Goal: Check status: Check status

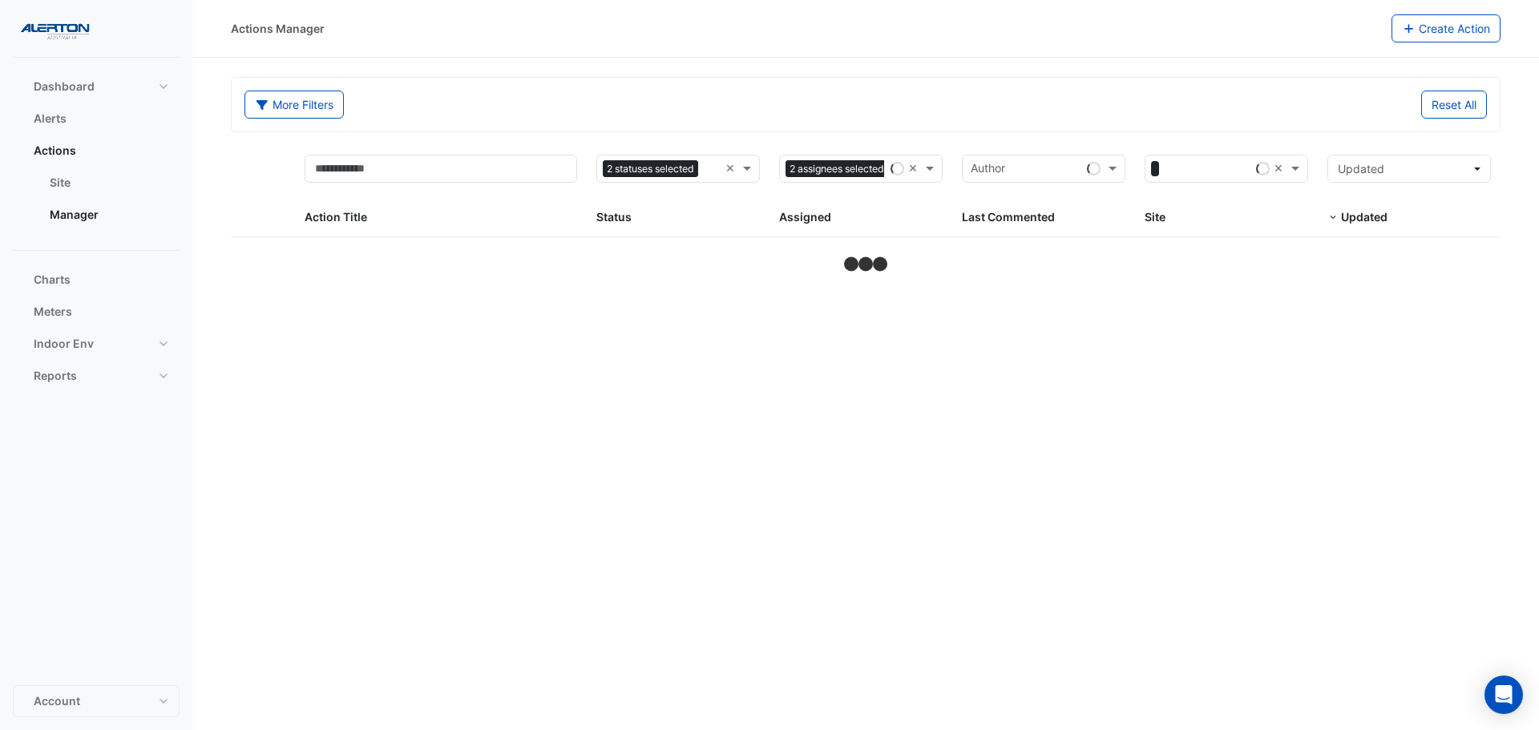
select select "***"
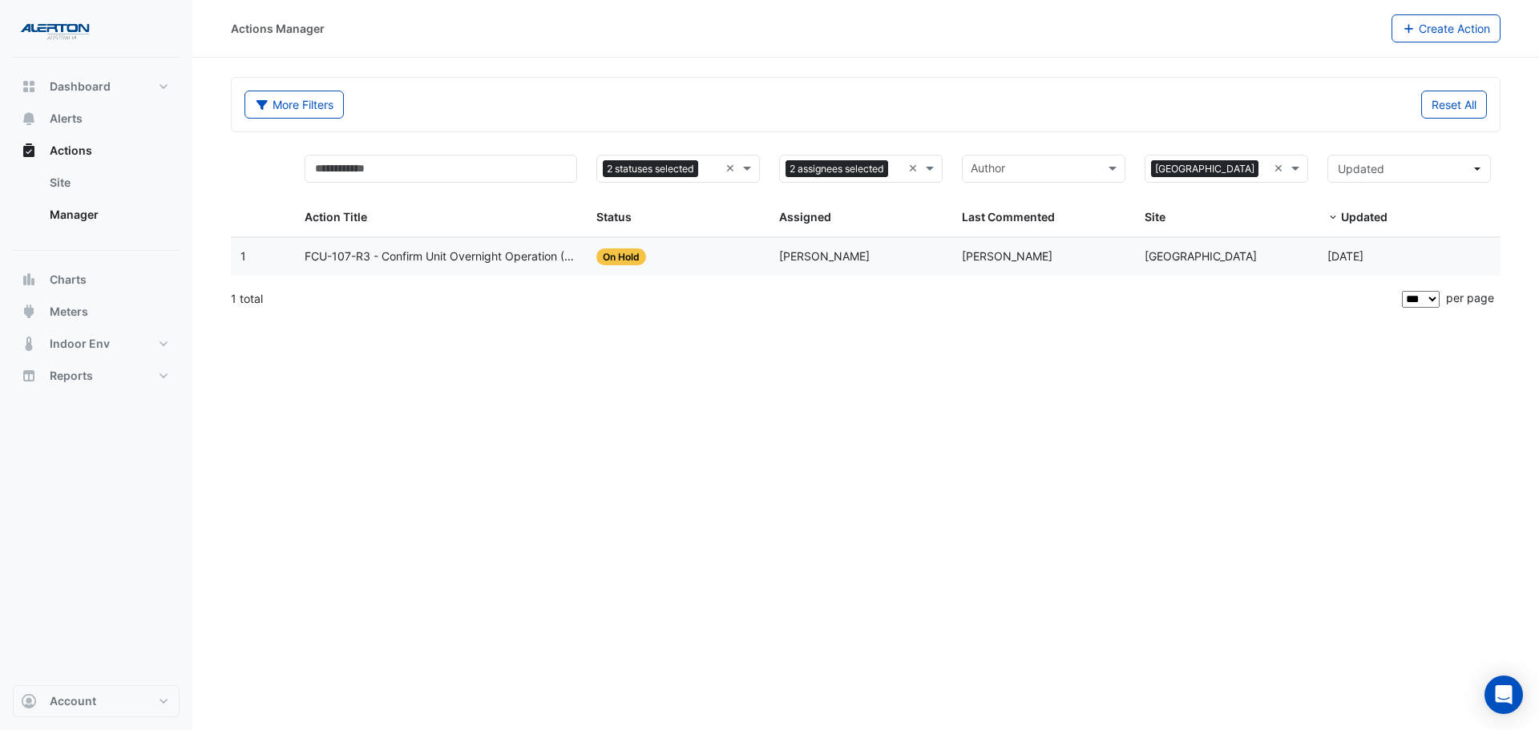
click at [516, 259] on span "FCU-107-R3 - Confirm Unit Overnight Operation (Energy Waste)" at bounding box center [440, 257] width 273 height 18
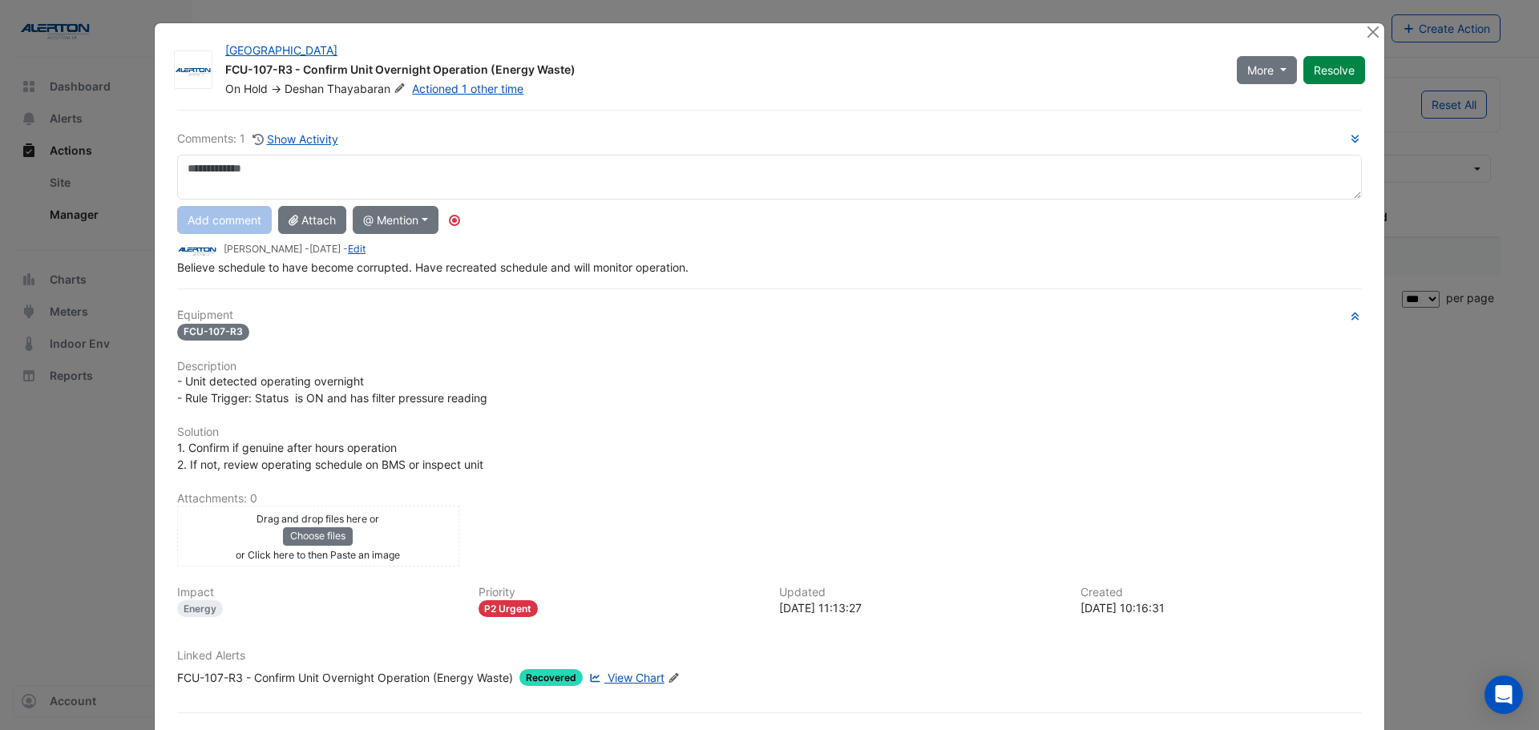
scroll to position [67, 0]
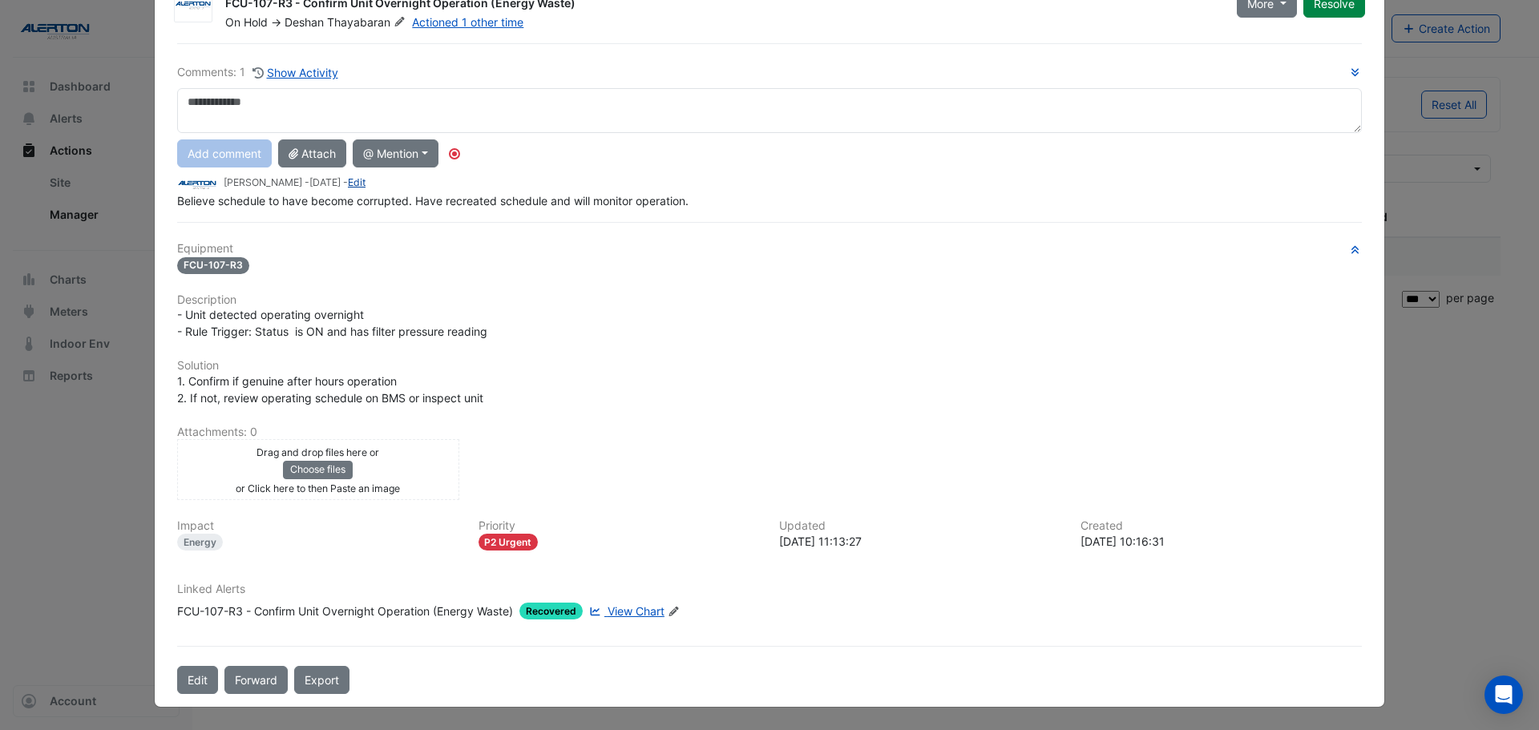
click at [365, 185] on link "Edit" at bounding box center [357, 182] width 18 height 12
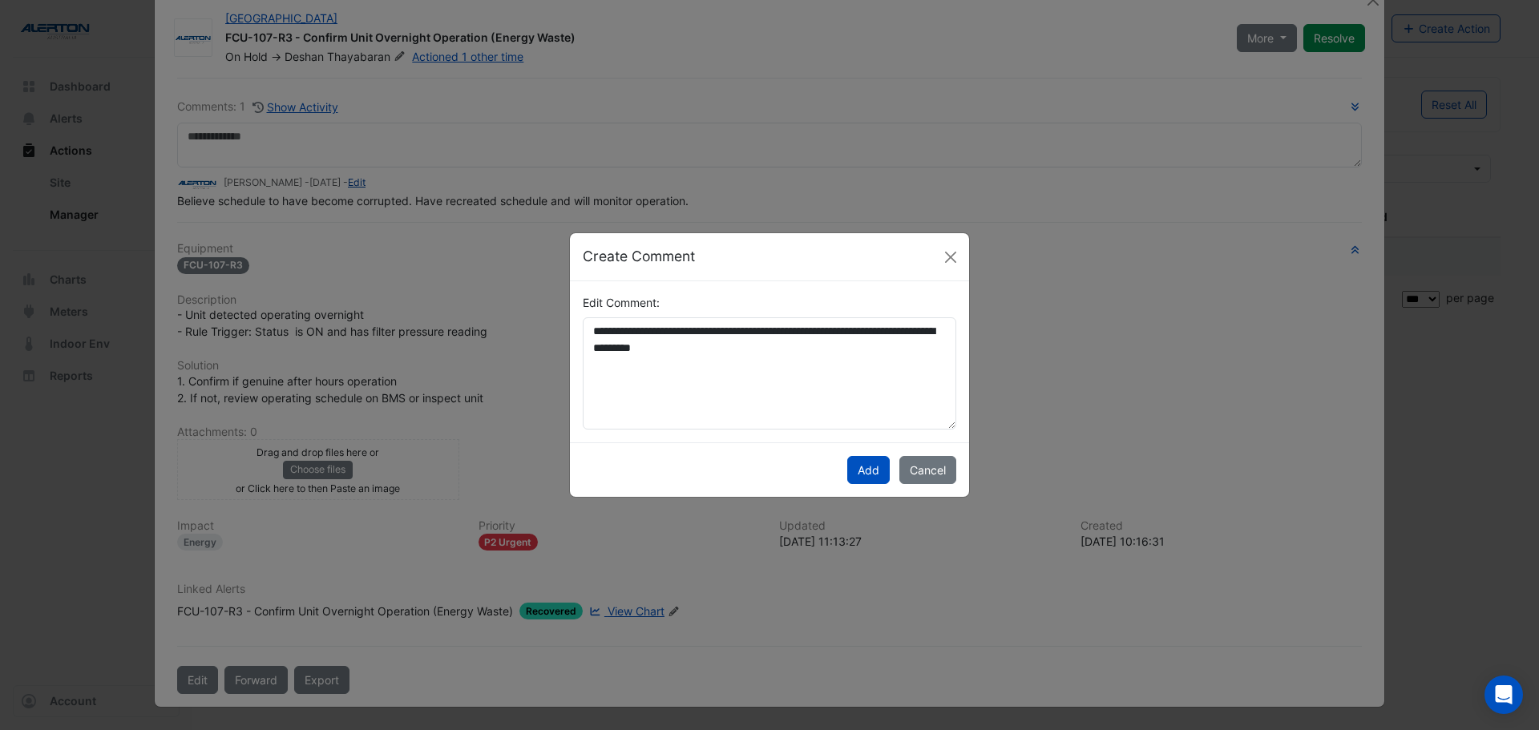
scroll to position [32, 0]
click at [945, 255] on button "Close" at bounding box center [950, 257] width 24 height 24
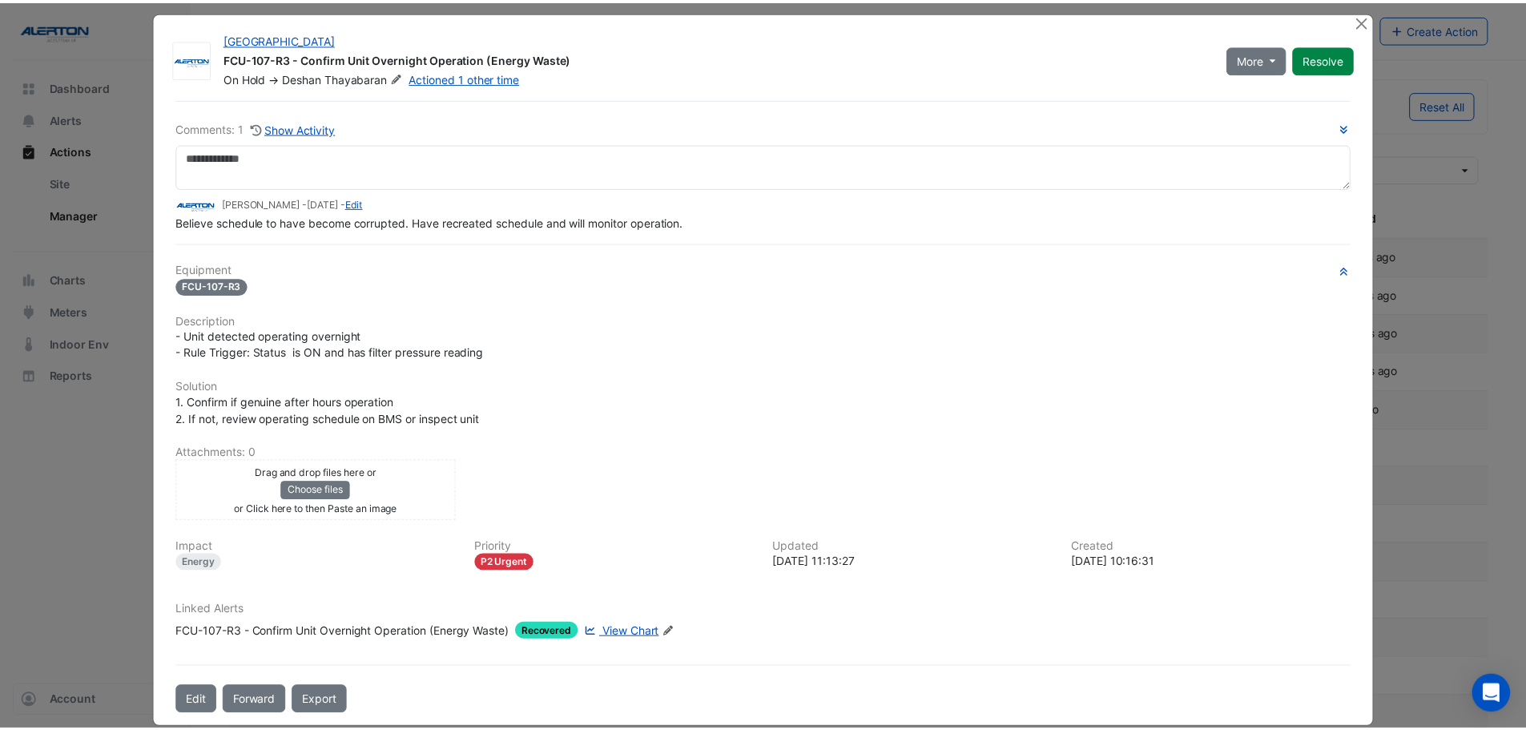
scroll to position [0, 0]
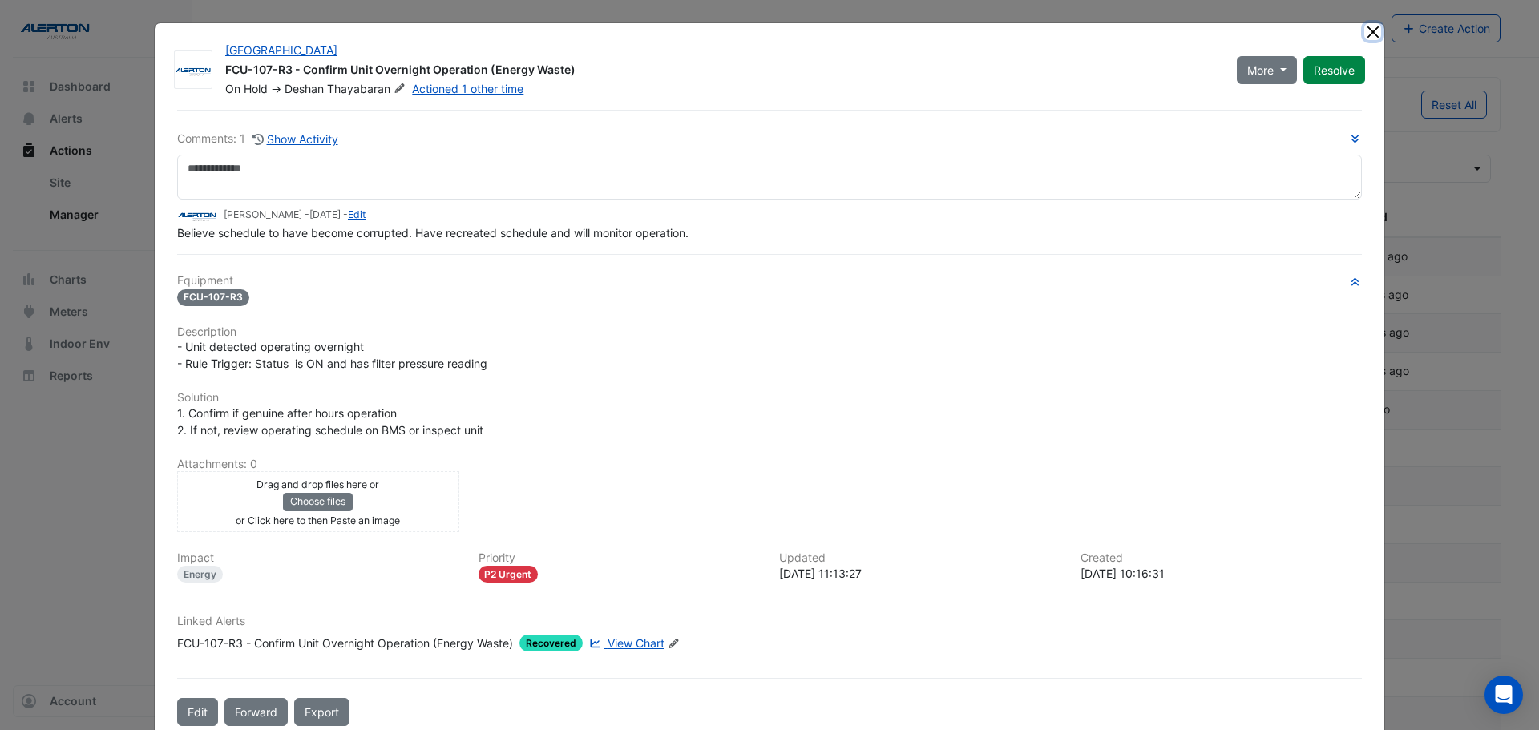
click at [1365, 27] on button "Close" at bounding box center [1372, 31] width 17 height 17
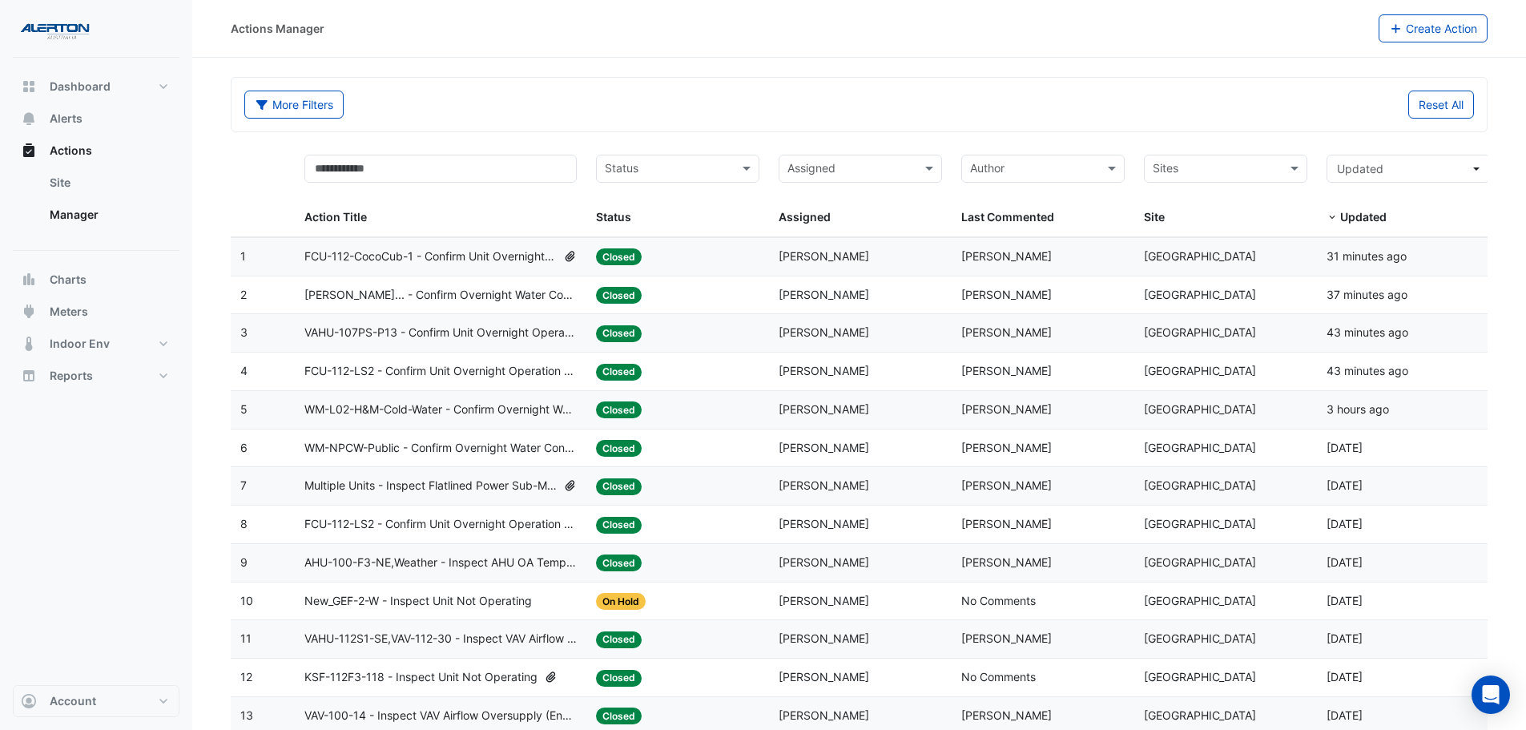
click at [852, 171] on input "text" at bounding box center [851, 170] width 127 height 18
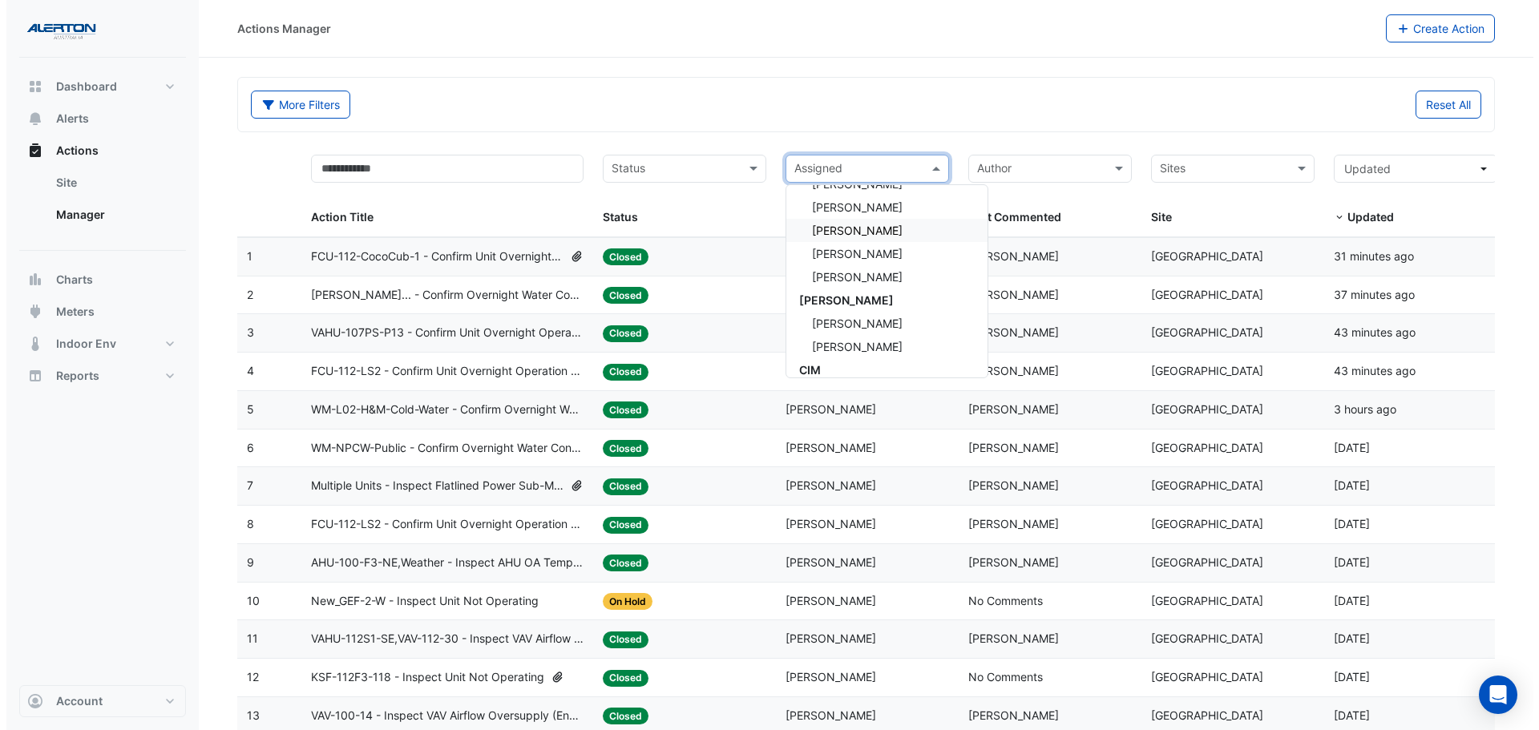
scroll to position [160, 0]
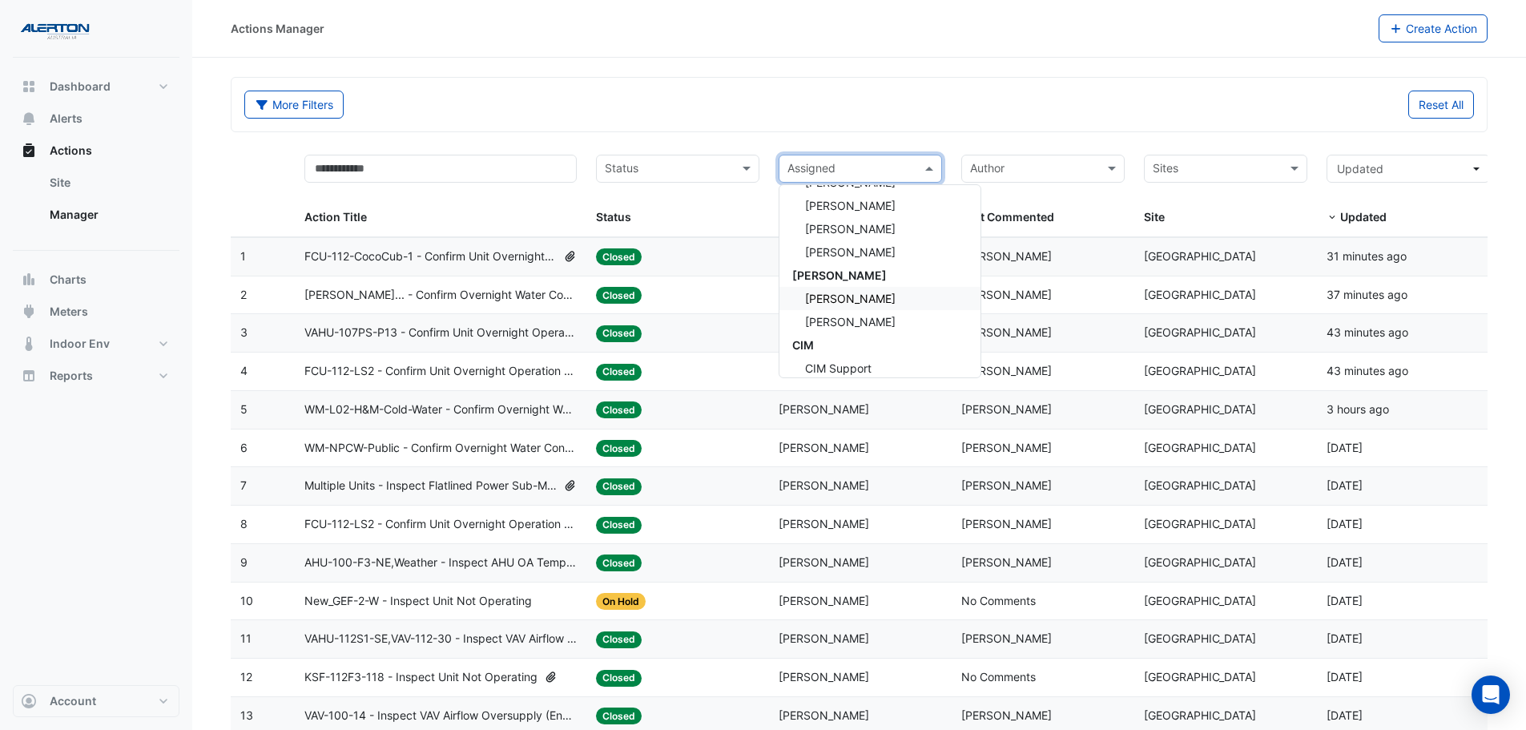
click at [841, 316] on span "[PERSON_NAME]" at bounding box center [850, 322] width 91 height 14
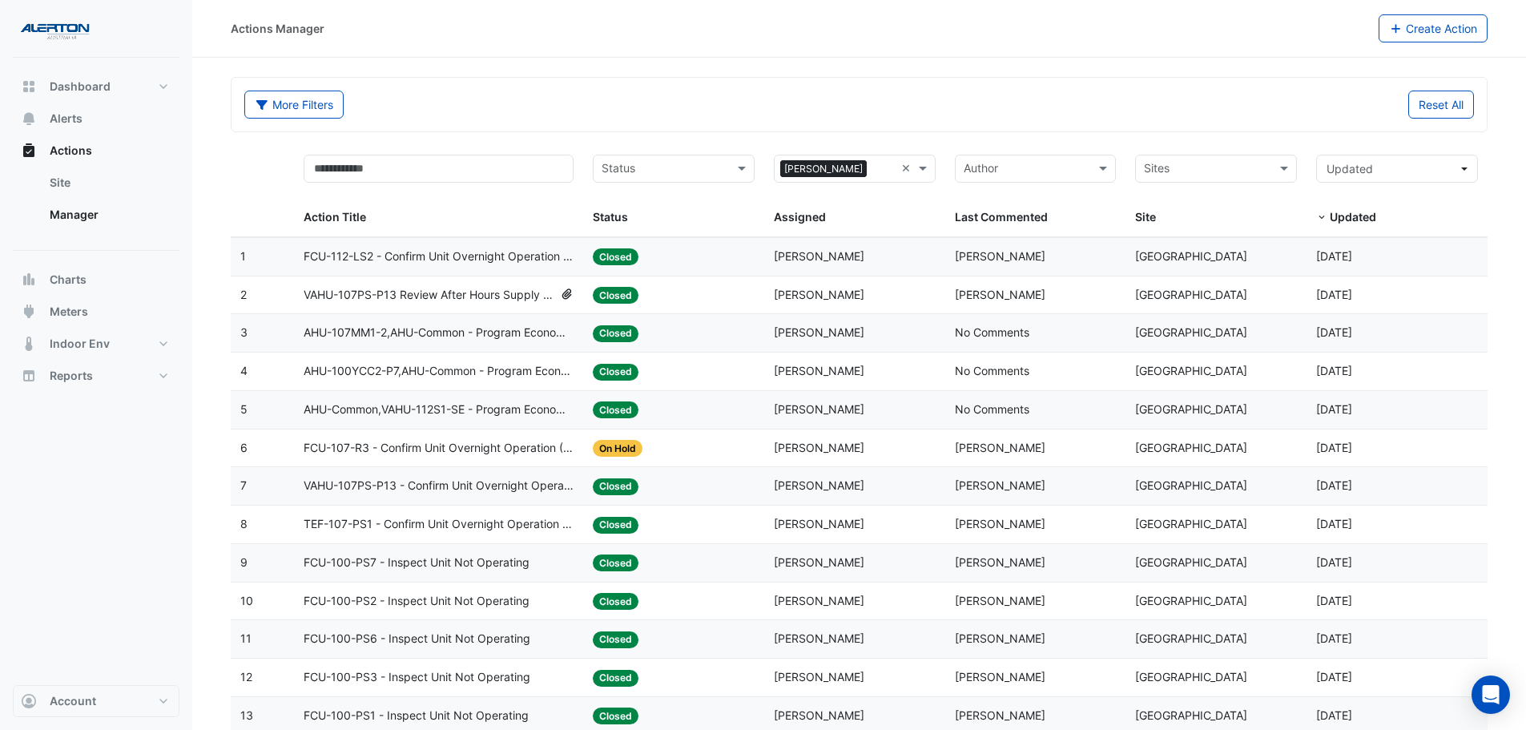
click at [462, 454] on span "FCU-107-R3 - Confirm Unit Overnight Operation (Energy Waste)" at bounding box center [439, 448] width 270 height 18
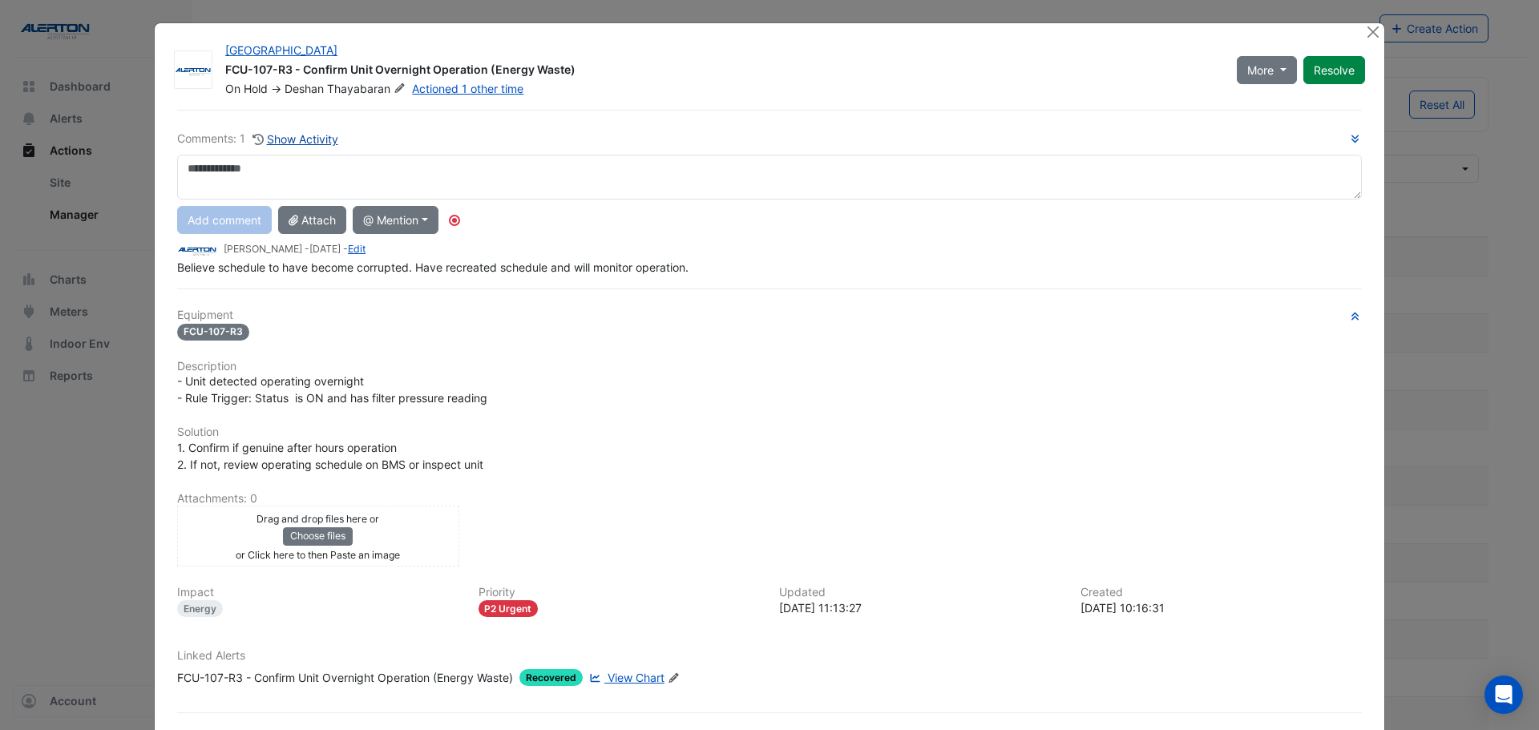
click at [327, 137] on button "Show Activity" at bounding box center [295, 139] width 87 height 18
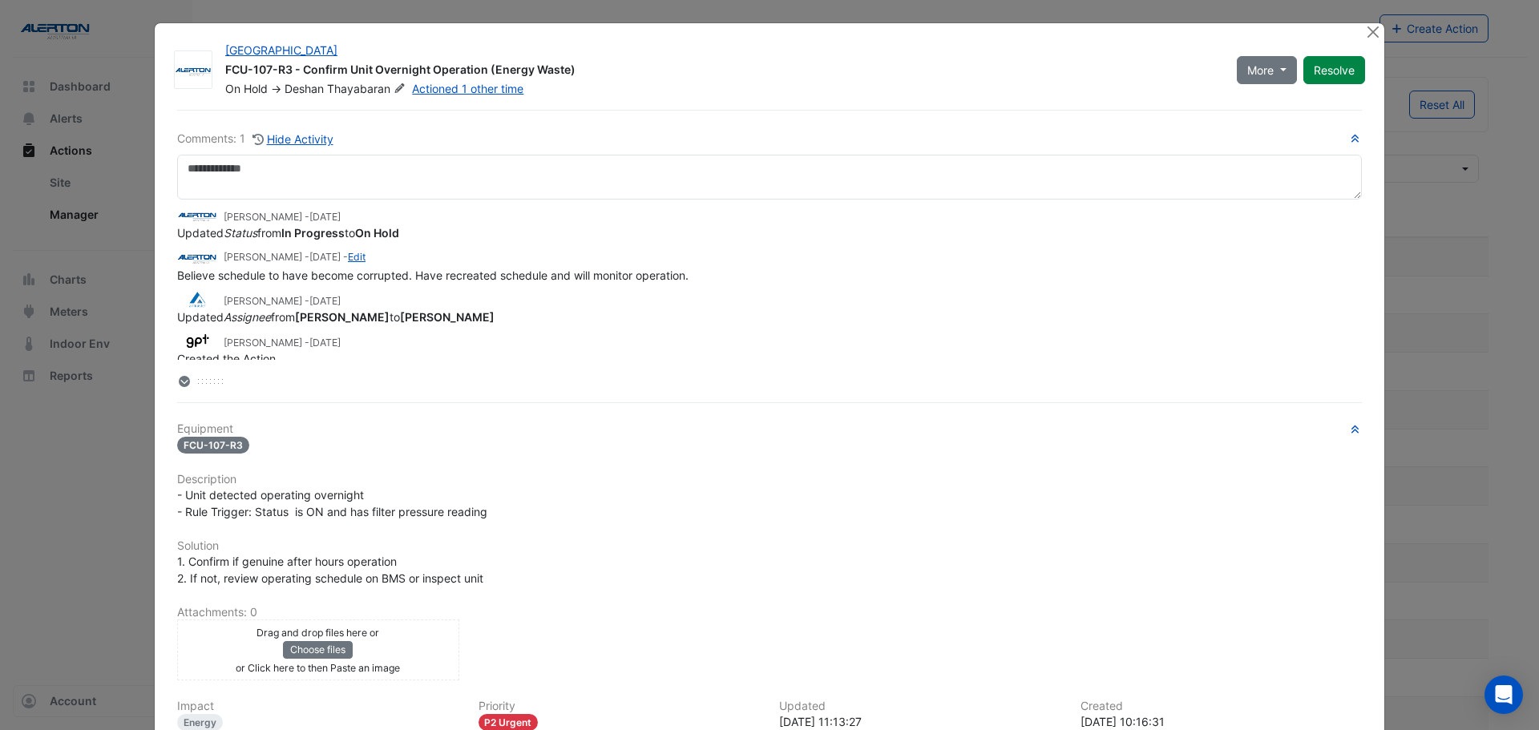
scroll to position [7, 0]
